Goal: Obtain resource: Obtain resource

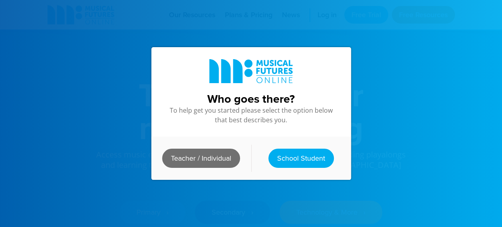
click at [206, 157] on link "Teacher / Individual" at bounding box center [201, 157] width 78 height 19
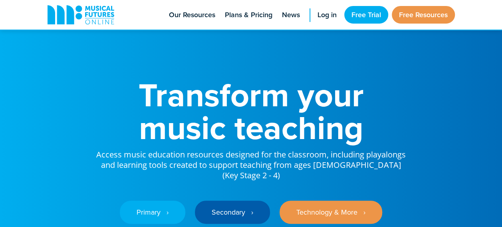
drag, startPoint x: 352, startPoint y: 84, endPoint x: 350, endPoint y: 91, distance: 7.2
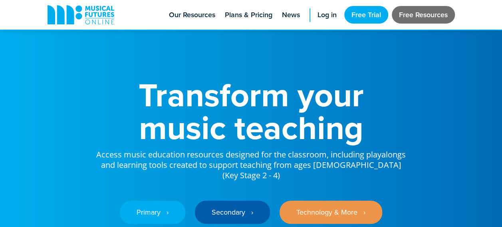
drag, startPoint x: 350, startPoint y: 91, endPoint x: 408, endPoint y: 14, distance: 96.6
click at [408, 14] on link "Free Resources" at bounding box center [422, 15] width 63 height 18
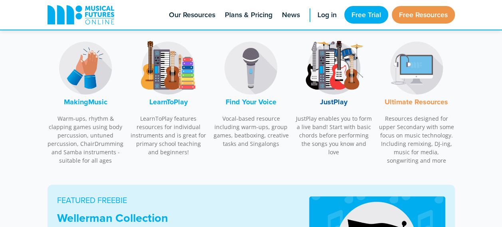
scroll to position [279, 0]
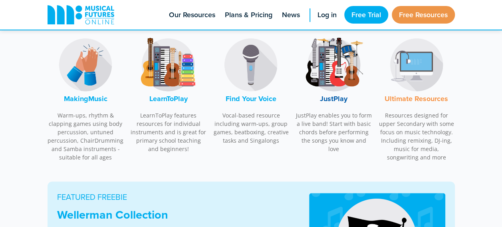
click at [339, 97] on font "JustPlay" at bounding box center [334, 98] width 28 height 10
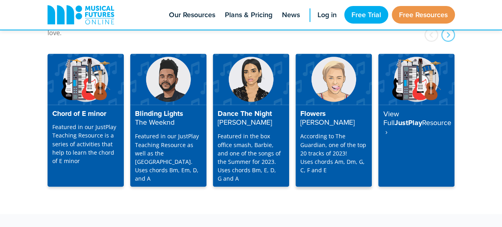
scroll to position [2087, 0]
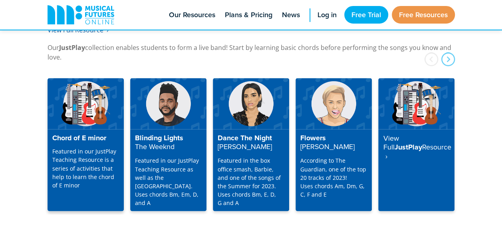
click at [69, 134] on h4 "Chord of E minor" at bounding box center [85, 138] width 67 height 9
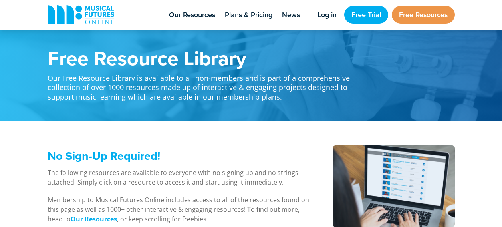
scroll to position [2087, 0]
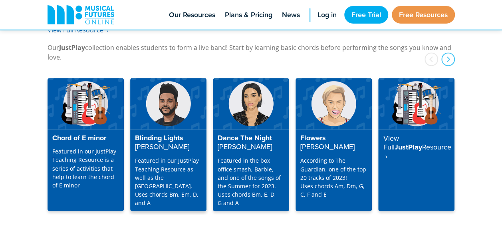
click at [162, 141] on strong "[PERSON_NAME]" at bounding box center [162, 146] width 54 height 10
